Goal: Transaction & Acquisition: Purchase product/service

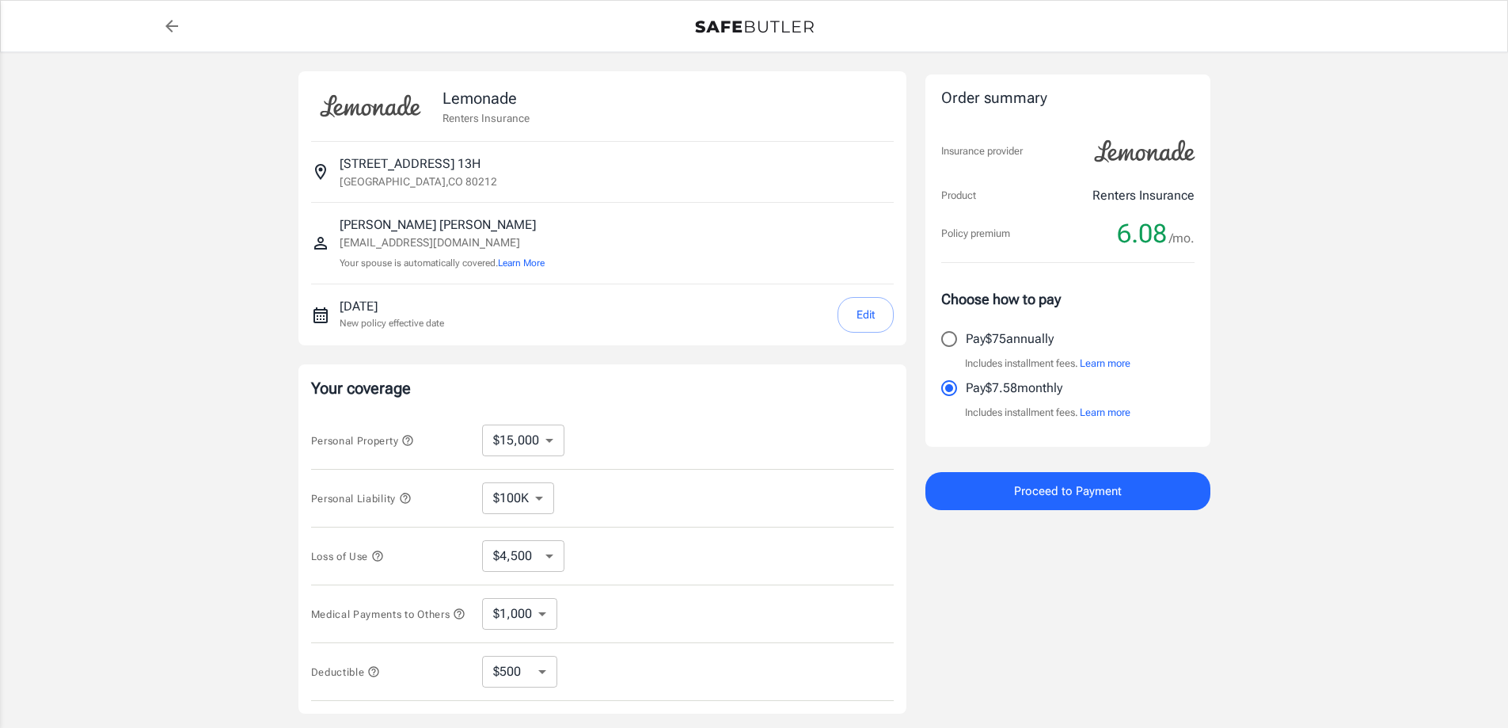
select select "15000"
select select "500"
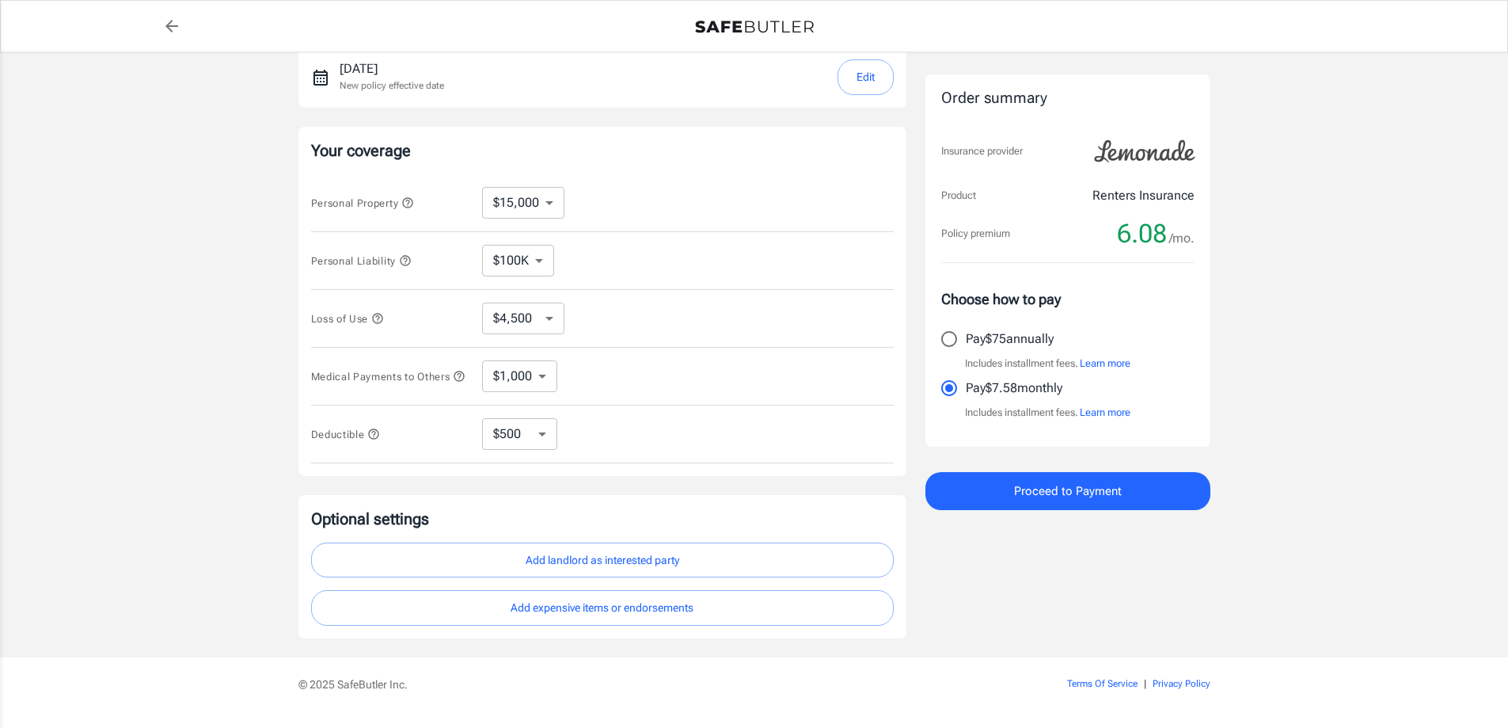
scroll to position [284, 0]
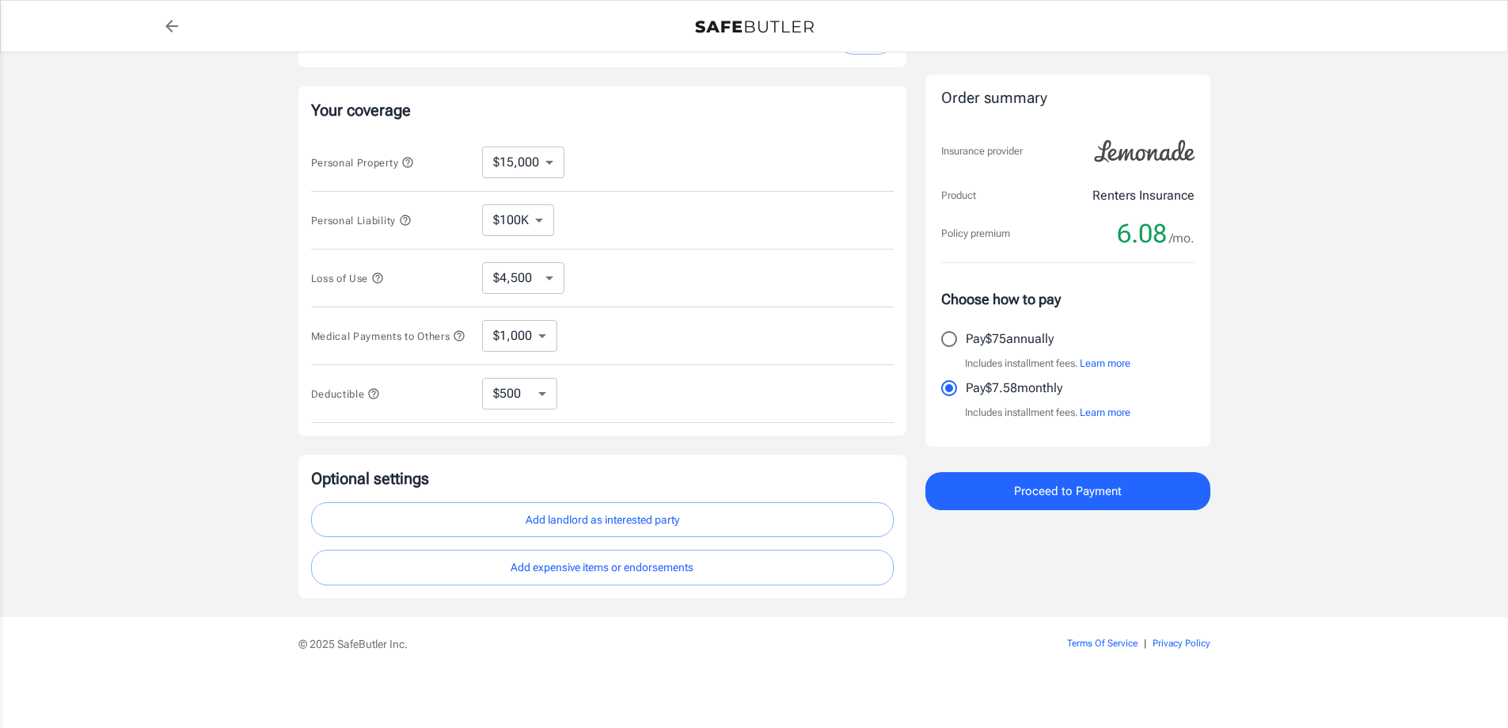
click at [576, 532] on button "Add landlord as interested party" at bounding box center [602, 520] width 583 height 36
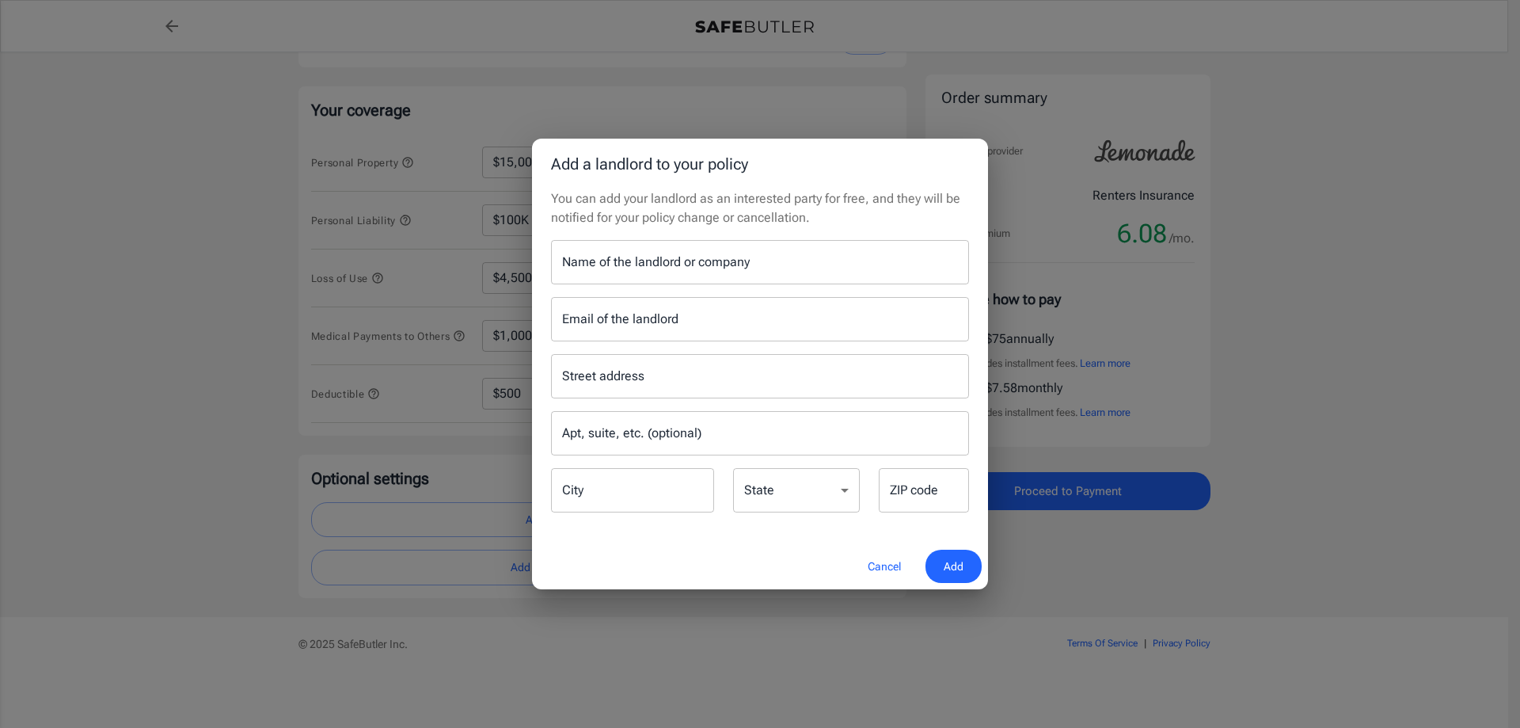
click at [735, 264] on input "Name of the landlord or company" at bounding box center [760, 262] width 418 height 44
type input "The Berkeley Apartments"
click at [701, 317] on input "Email of the landlord" at bounding box center [760, 319] width 418 height 44
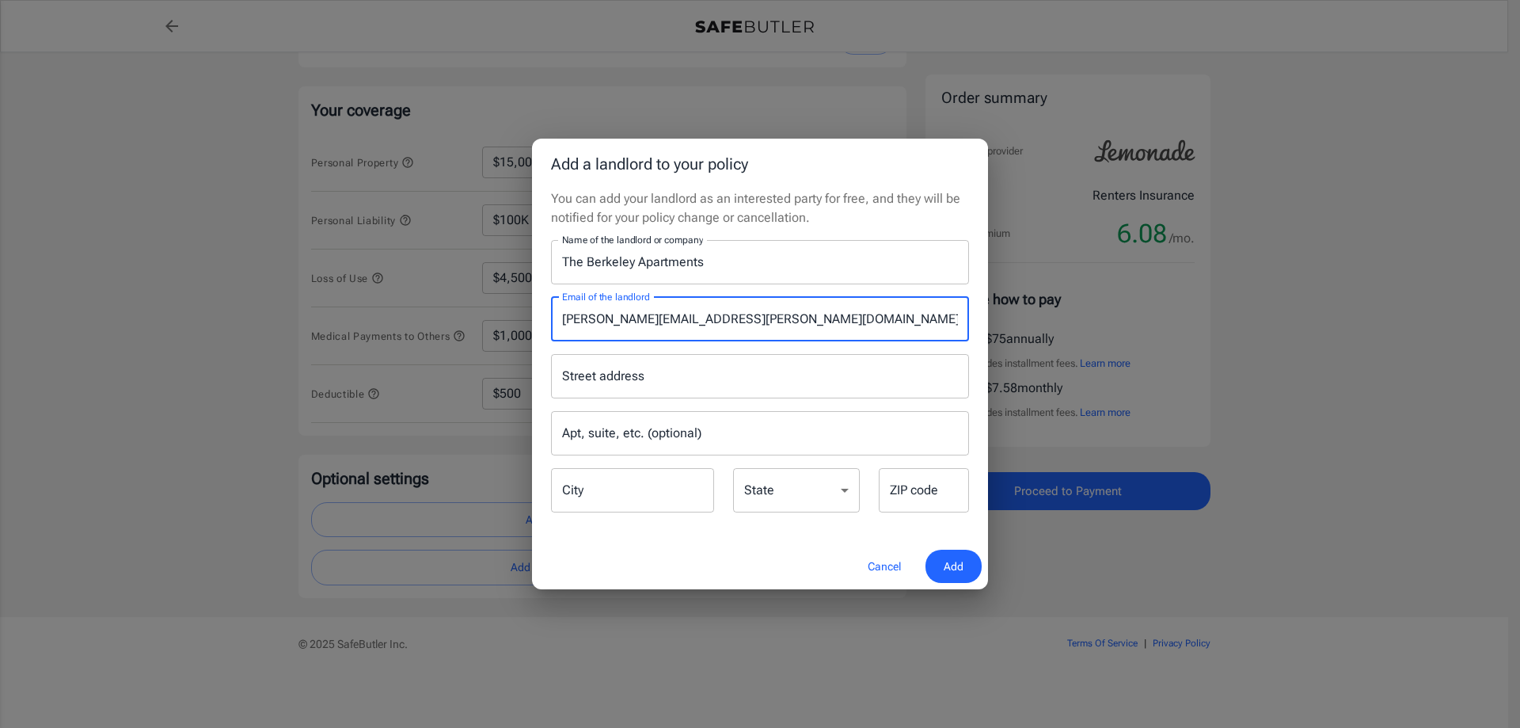
type input "[PERSON_NAME][EMAIL_ADDRESS][PERSON_NAME][DOMAIN_NAME]"
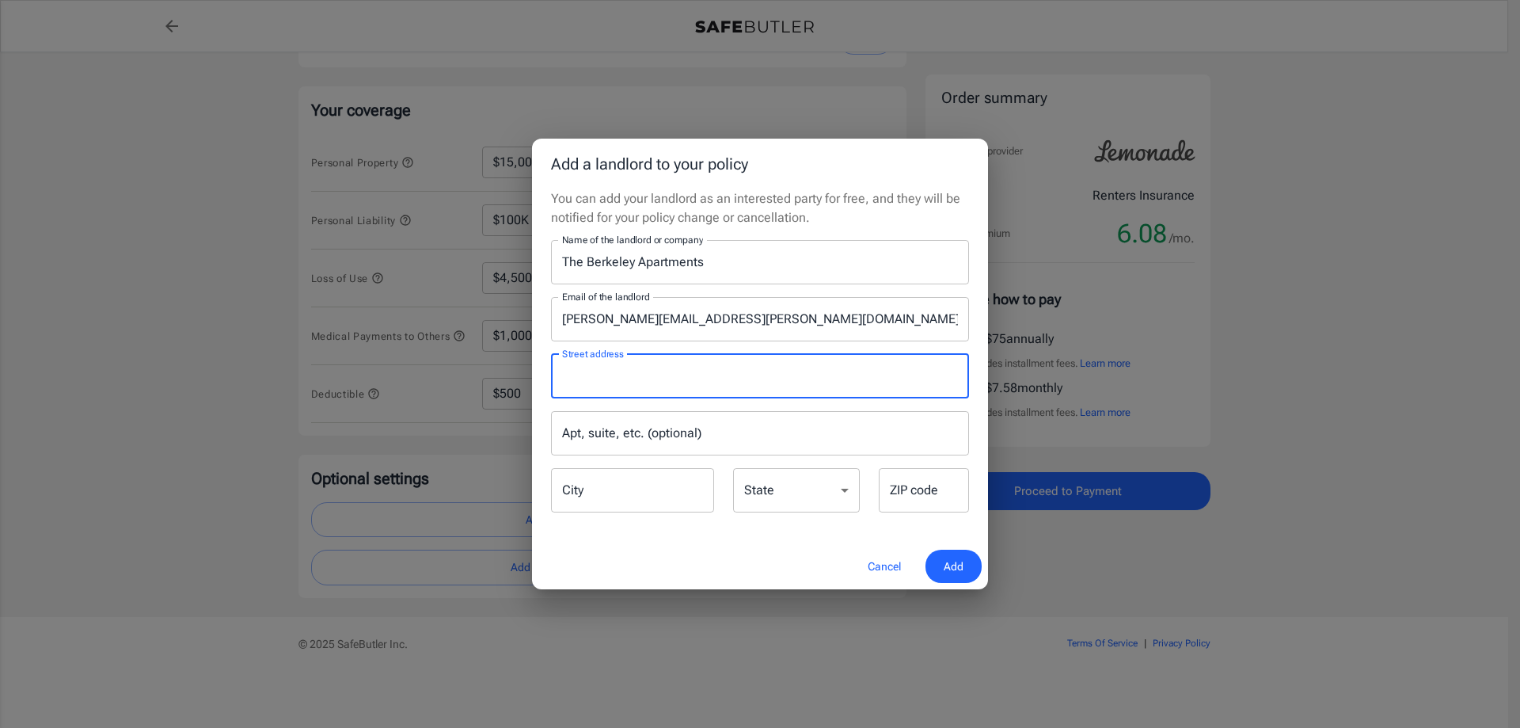
click at [681, 383] on input "Street address" at bounding box center [760, 376] width 404 height 30
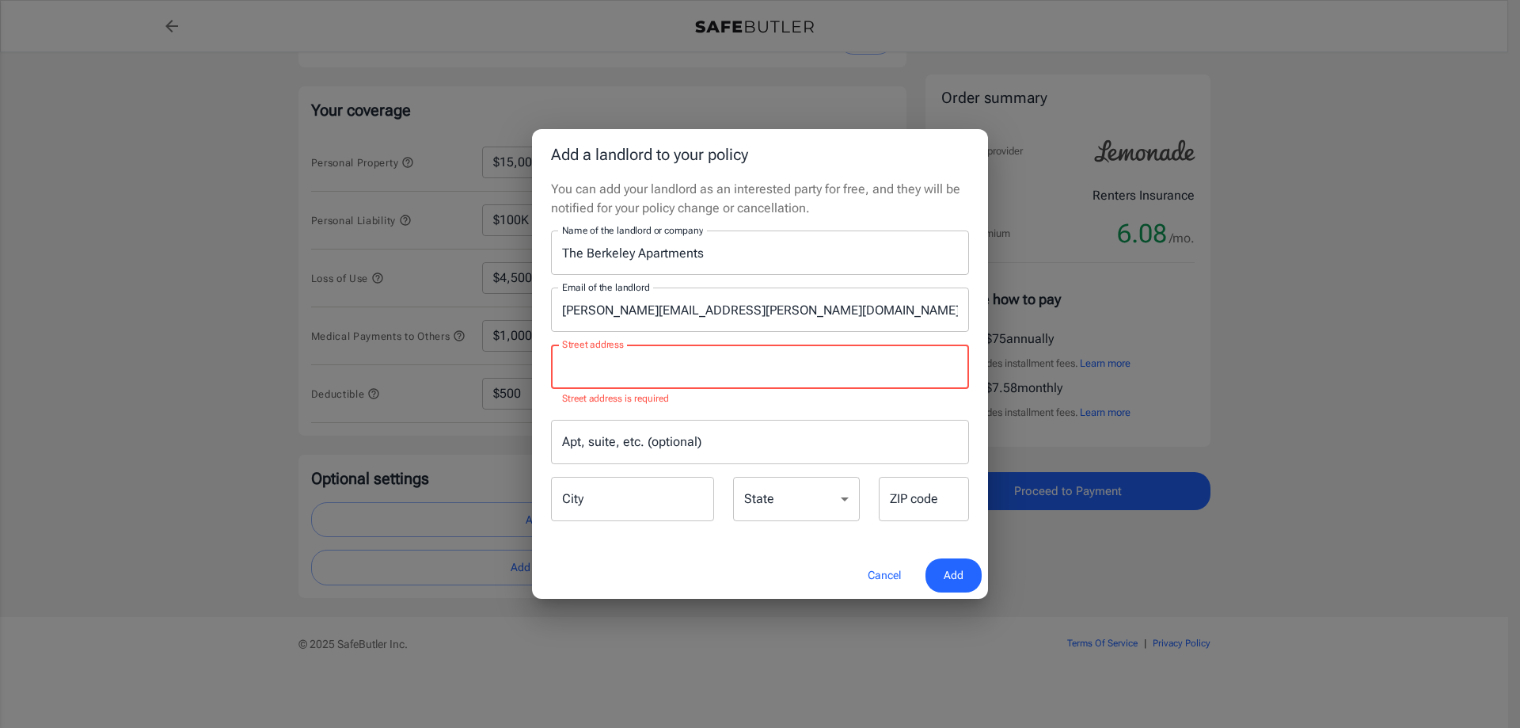
click at [561, 362] on input "Street address" at bounding box center [760, 367] width 404 height 30
paste input "P.O. Box 498067"
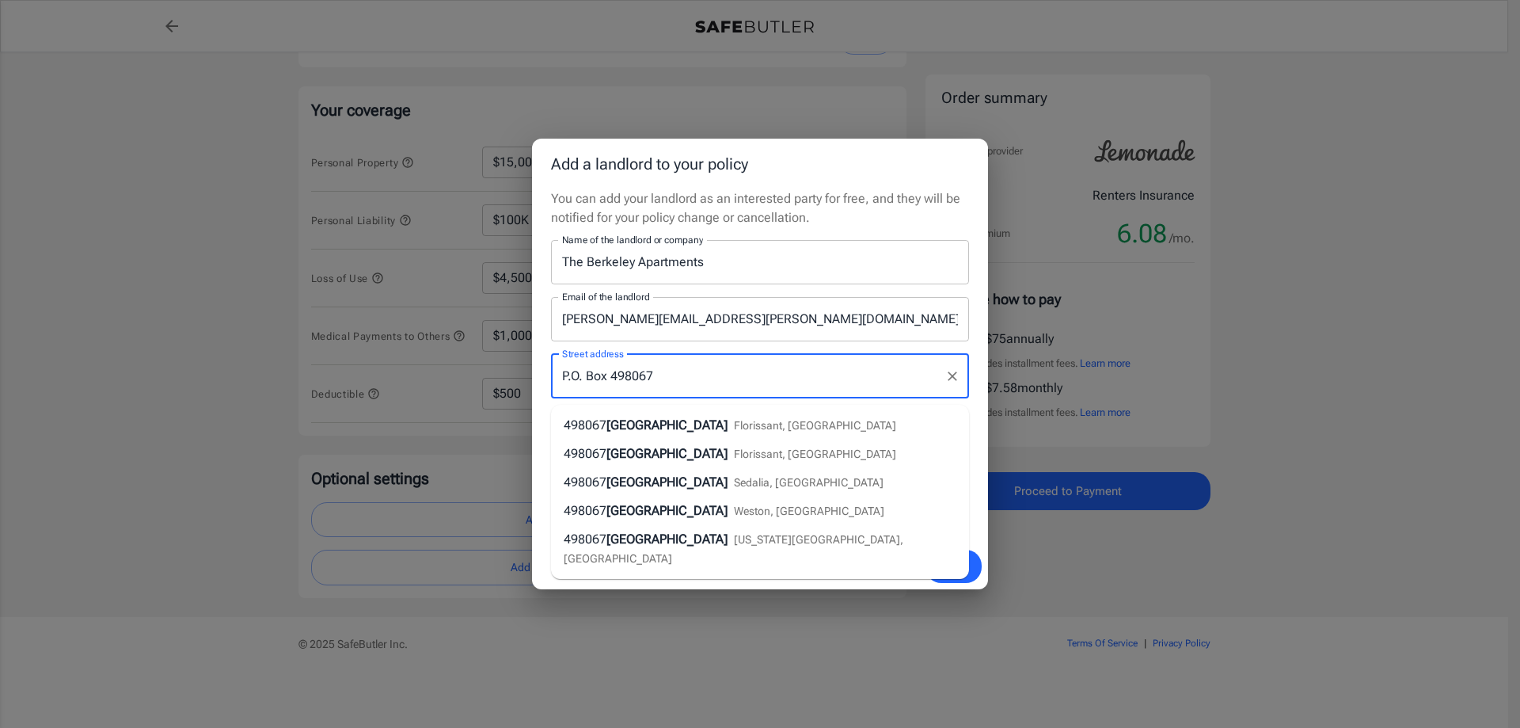
type input "P.O. Box 498067"
click at [1230, 583] on div "Add a landlord to your policy You can add your landlord as an interested party …" at bounding box center [760, 364] width 1520 height 728
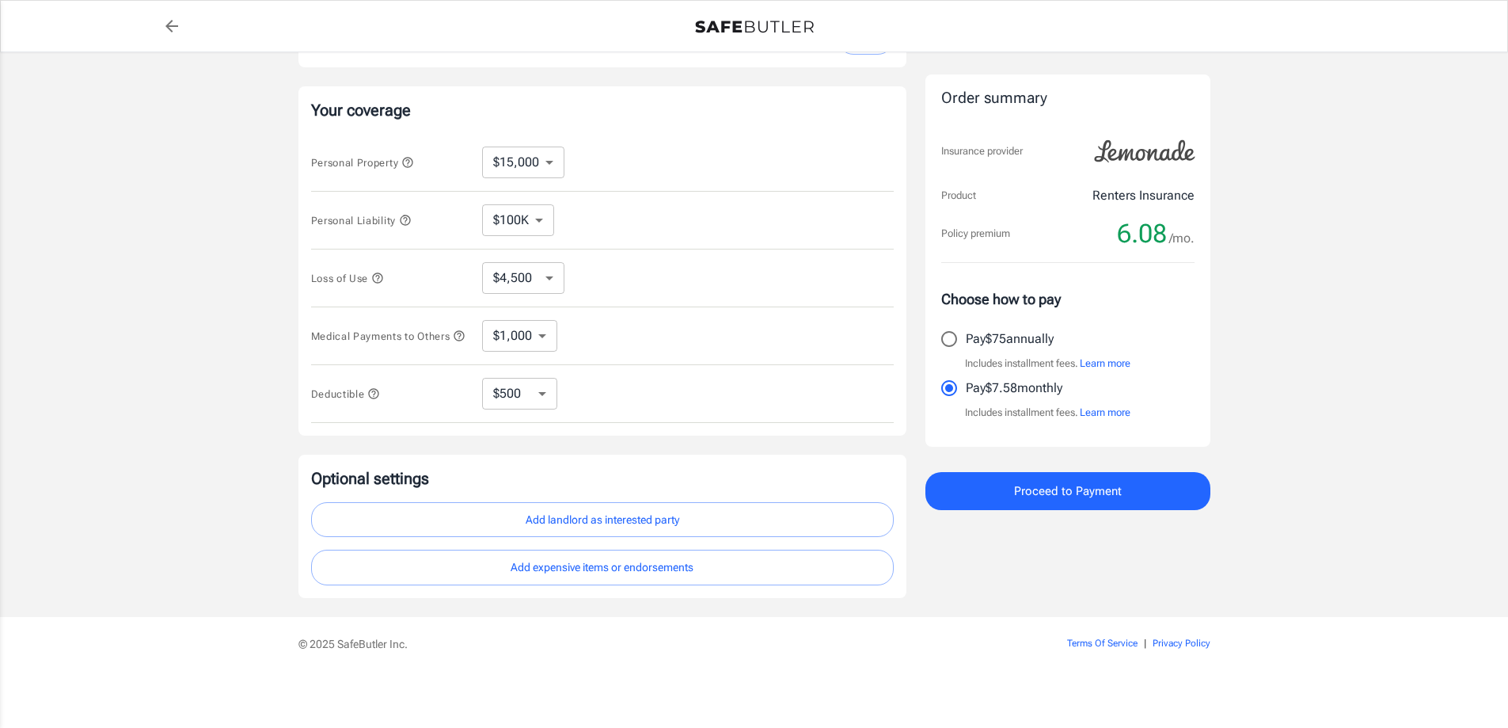
click at [614, 519] on button "Add landlord as interested party" at bounding box center [602, 520] width 583 height 36
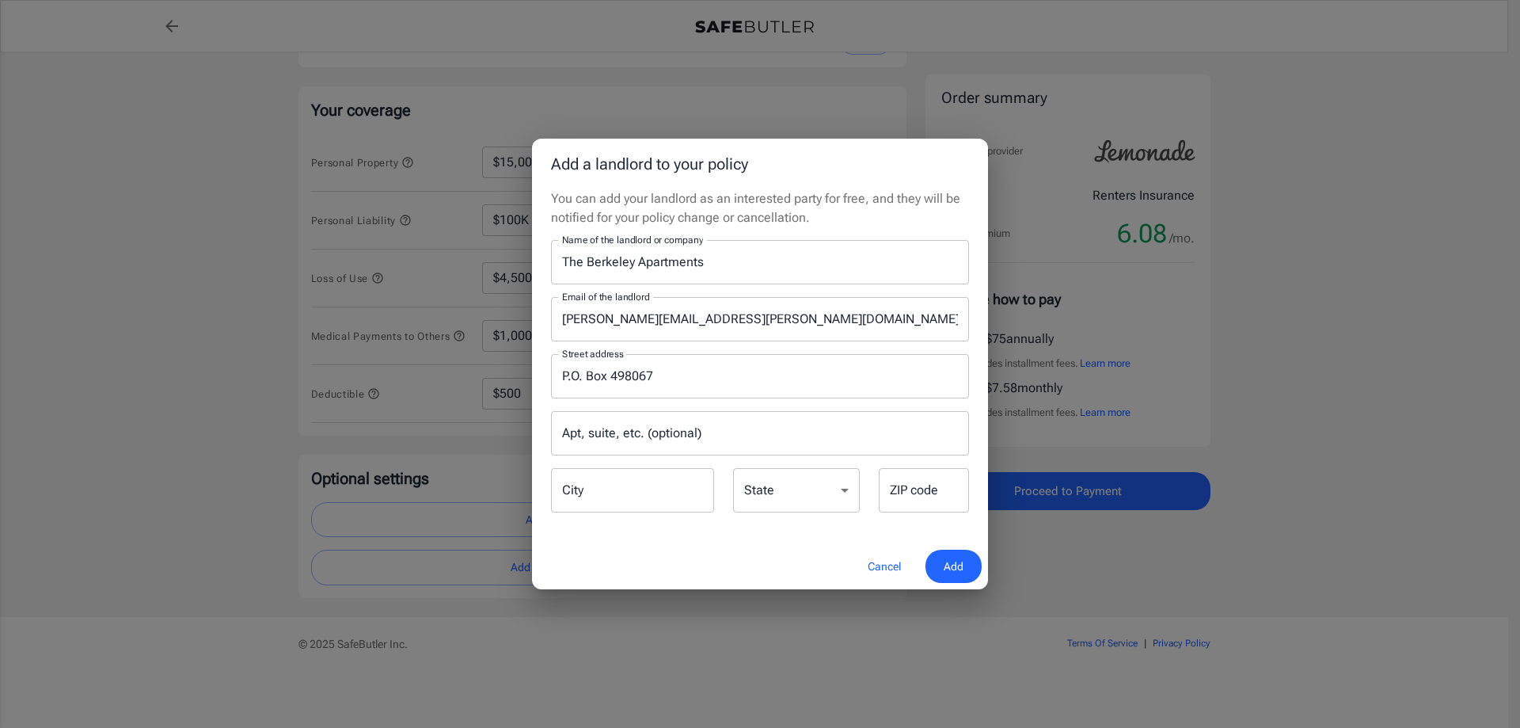
click at [628, 492] on input "City" at bounding box center [632, 490] width 163 height 44
type input "[GEOGRAPHIC_DATA]"
select select "OH"
type input "45249"
click at [954, 561] on span "Add" at bounding box center [954, 567] width 20 height 20
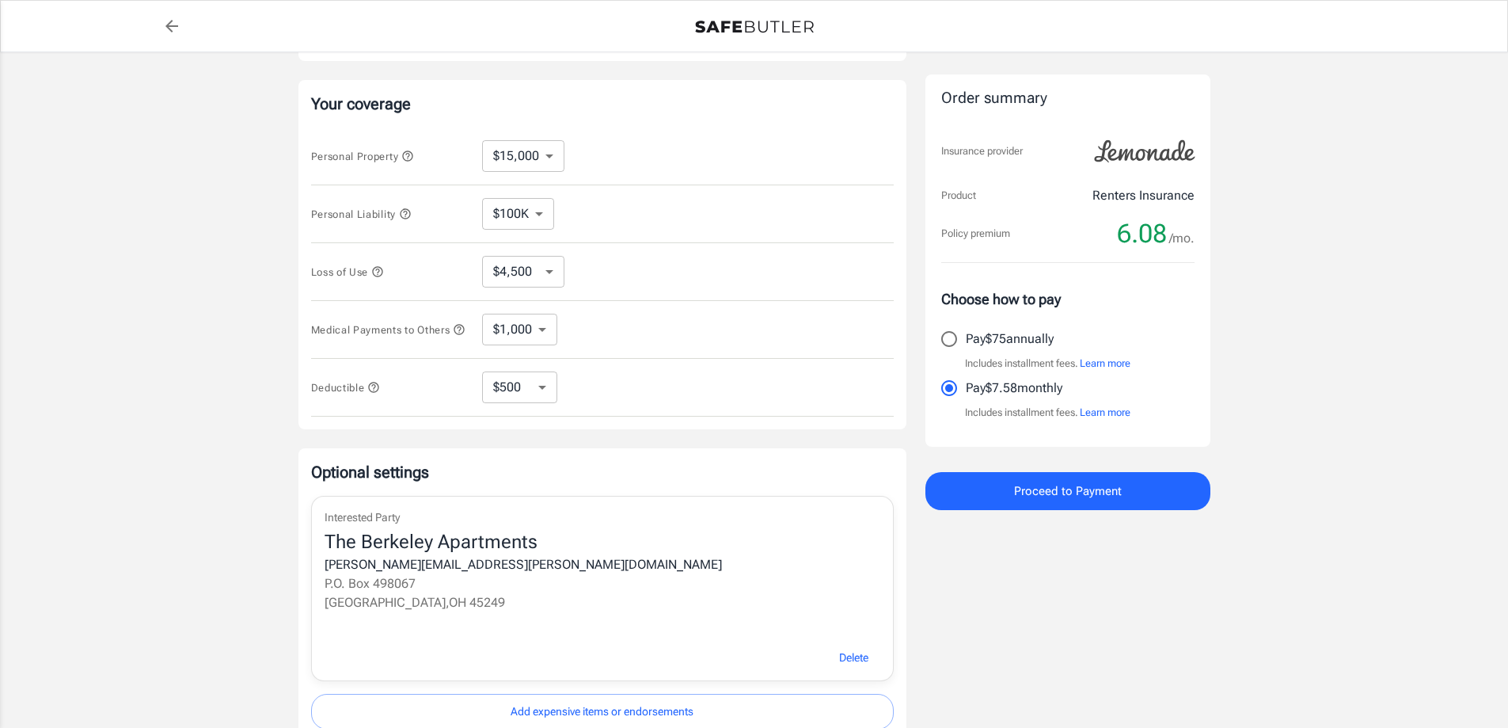
click at [953, 340] on input "Pay $75 annually" at bounding box center [949, 338] width 33 height 33
radio input "true"
drag, startPoint x: 1095, startPoint y: 495, endPoint x: 1119, endPoint y: 526, distance: 39.6
click at [1119, 526] on div "Order summary Insurance provider Product Renters Insurance Policy premium 6.08 …" at bounding box center [1067, 264] width 285 height 955
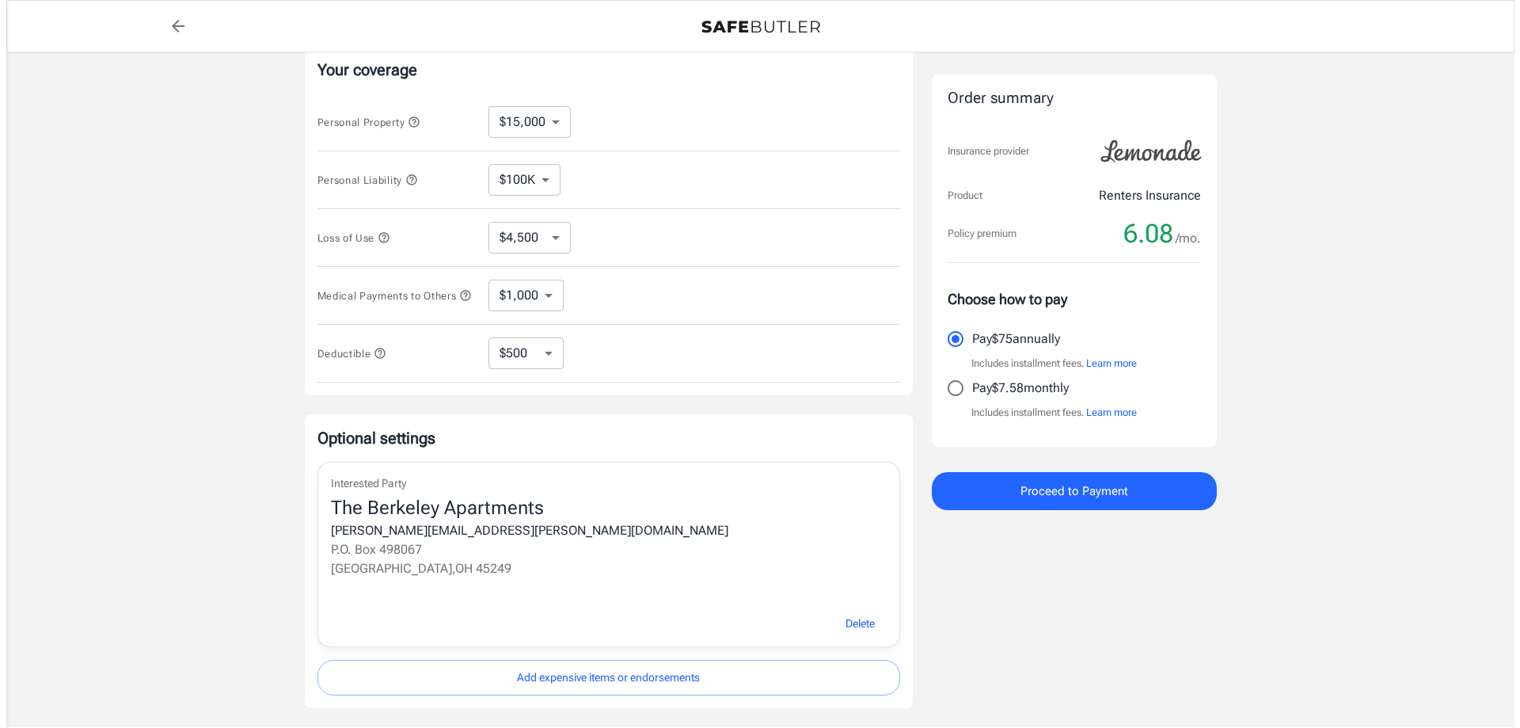
scroll to position [276, 0]
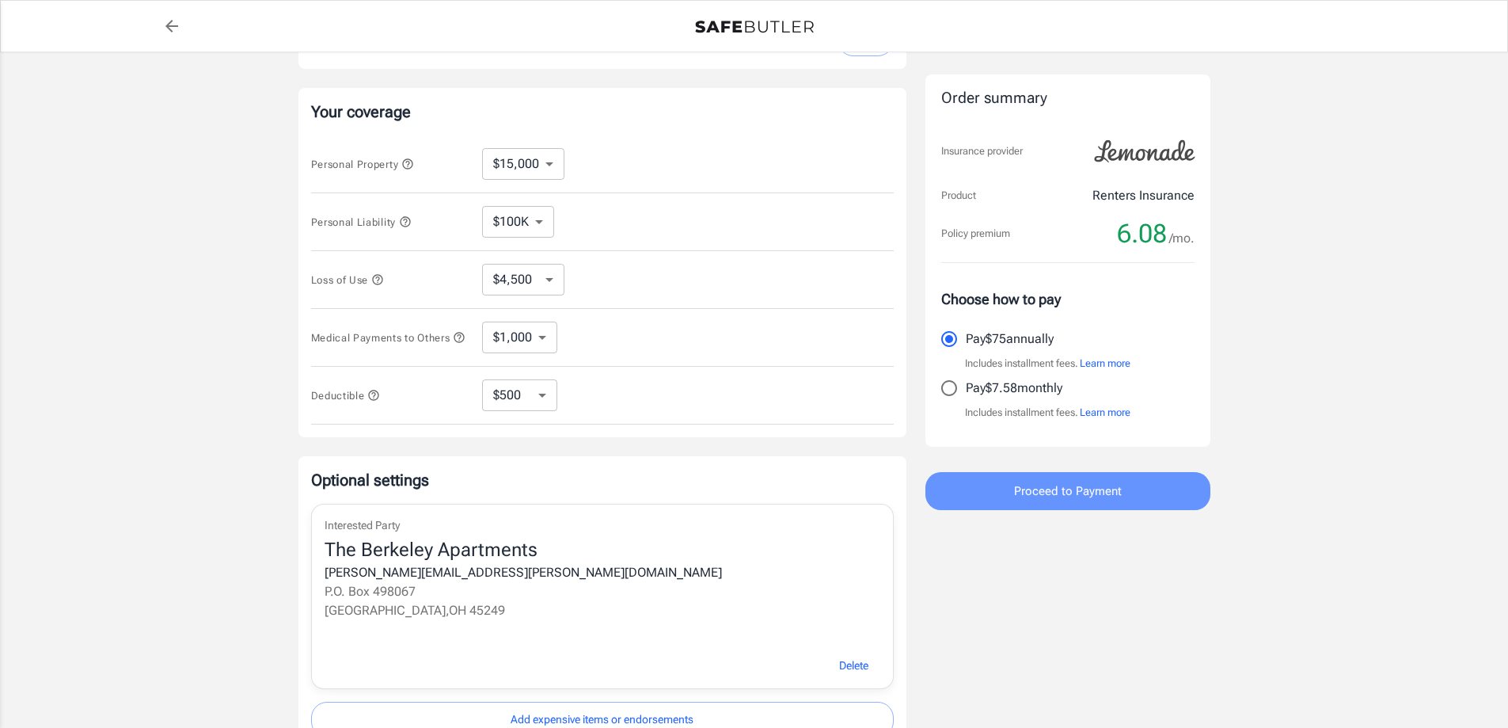
click at [1056, 484] on span "Proceed to Payment" at bounding box center [1068, 491] width 108 height 21
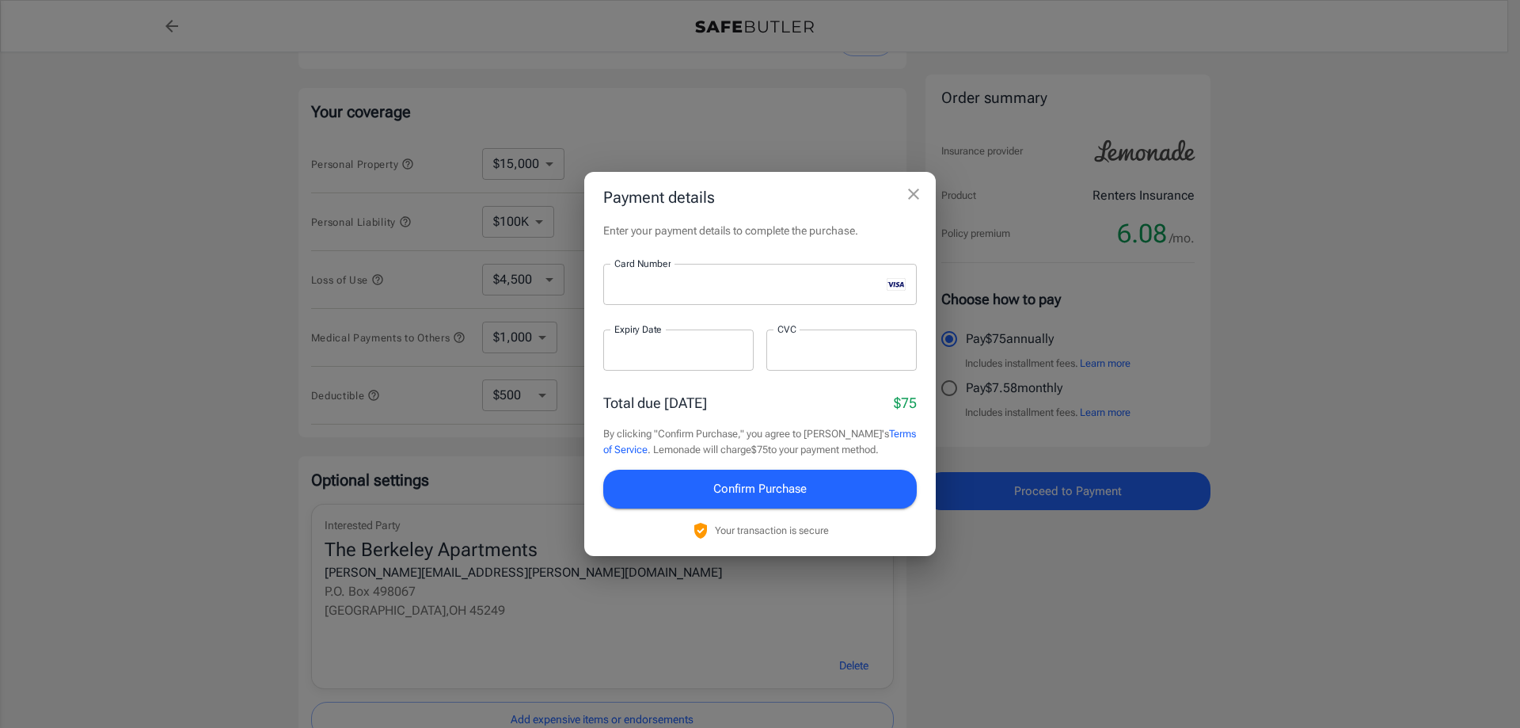
click at [778, 361] on div at bounding box center [841, 349] width 150 height 41
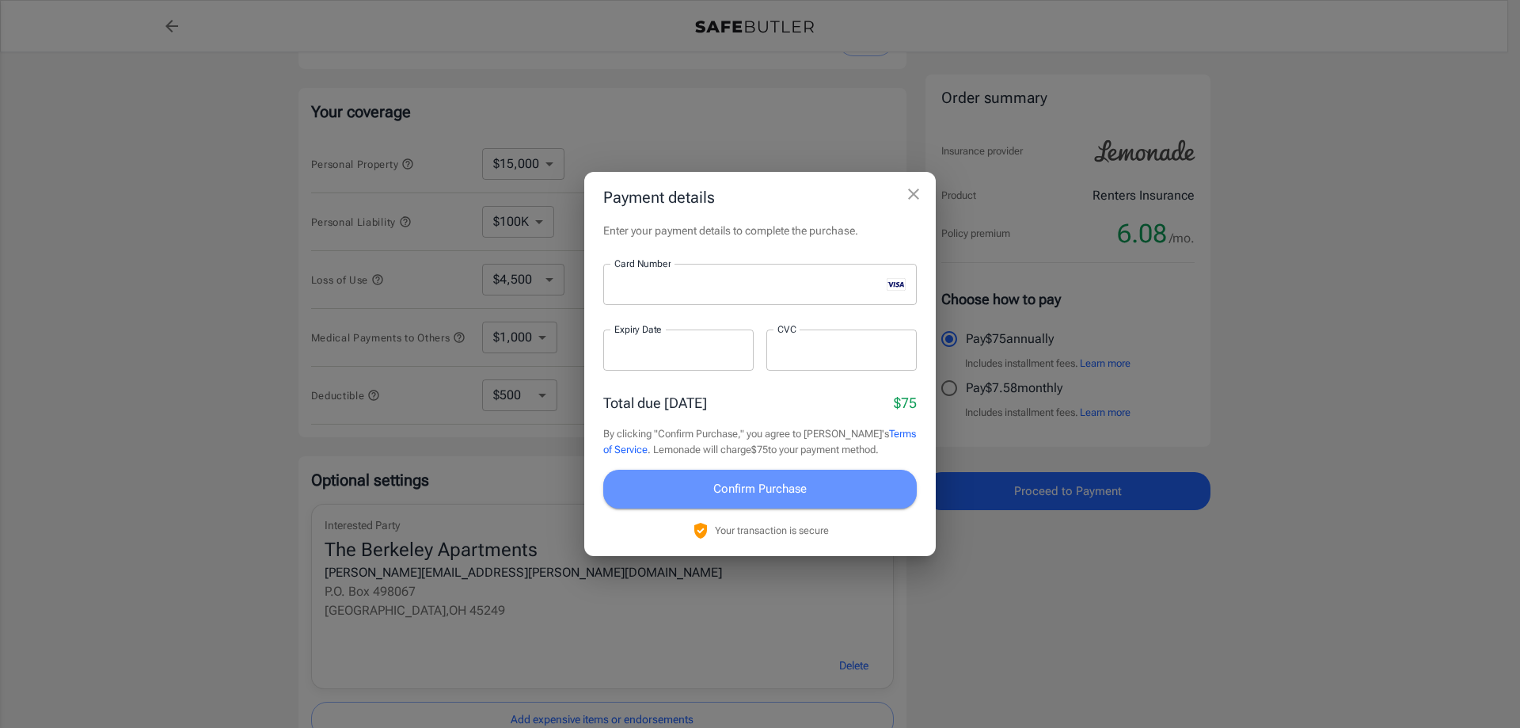
click at [824, 485] on button "Confirm Purchase" at bounding box center [760, 488] width 314 height 38
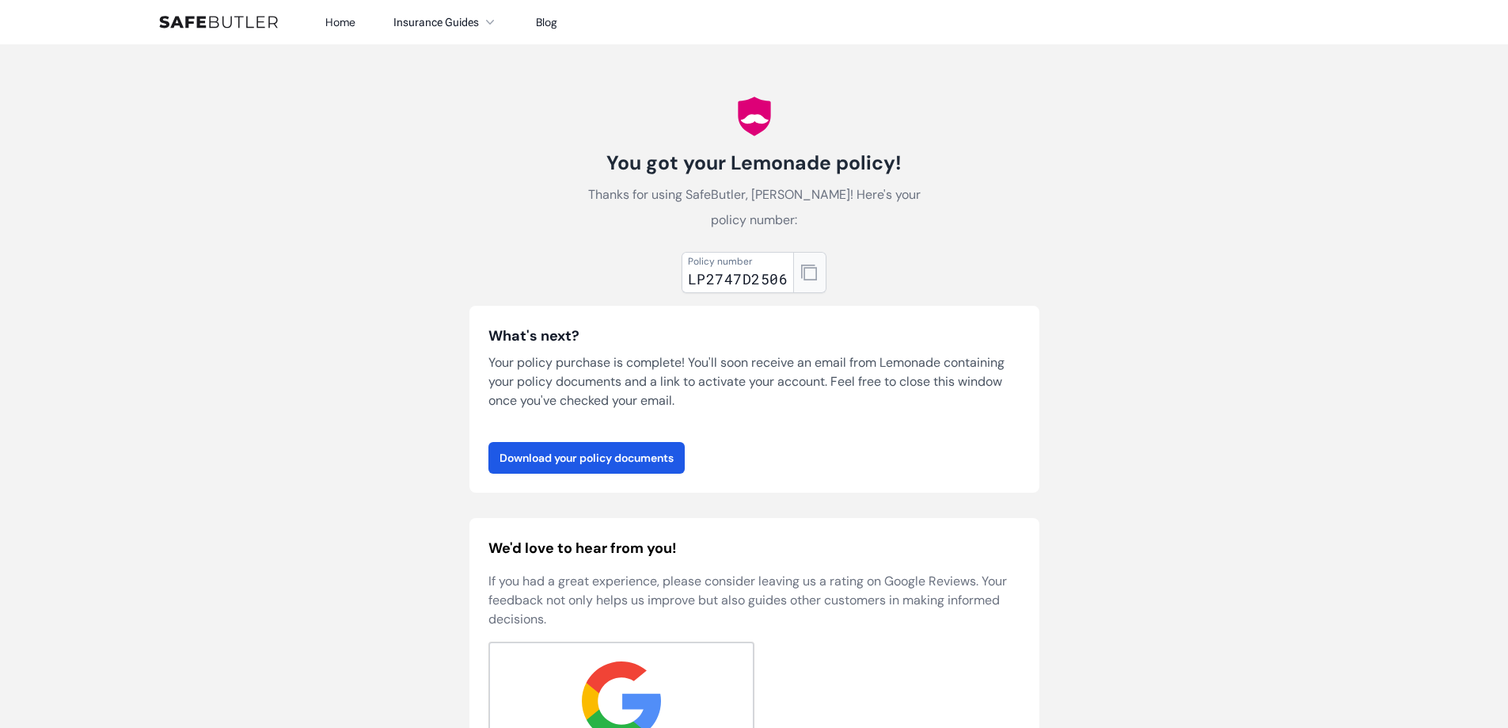
click at [811, 274] on icon "button" at bounding box center [809, 272] width 16 height 16
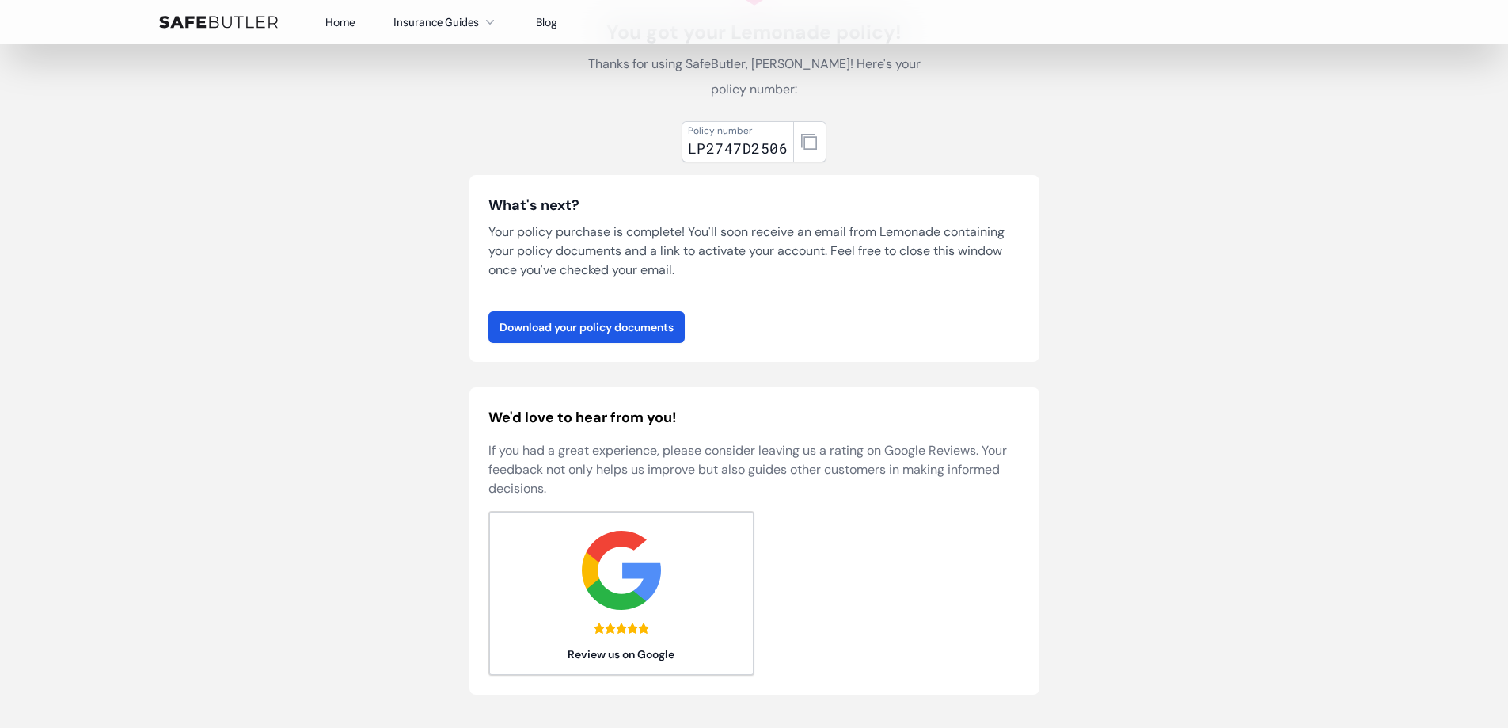
scroll to position [158, 0]
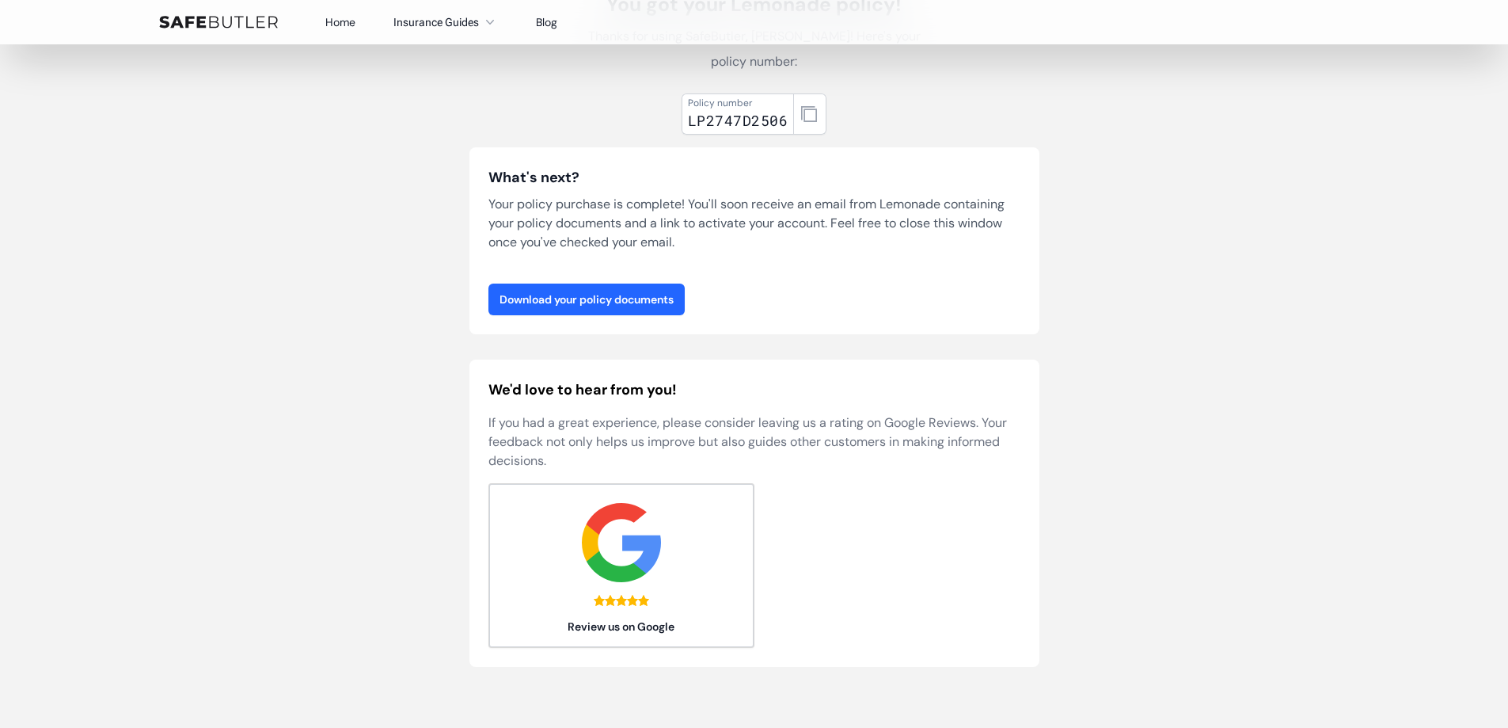
click at [649, 302] on link "Download your policy documents" at bounding box center [586, 299] width 196 height 32
